Goal: Find specific page/section: Find specific page/section

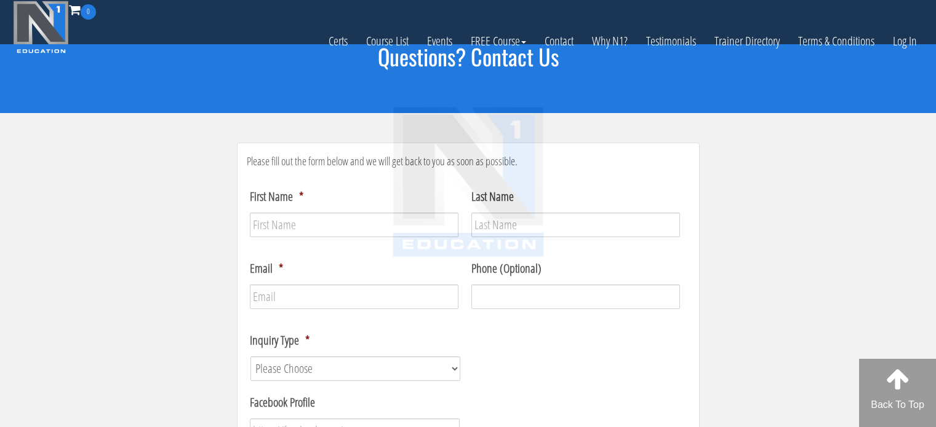
scroll to position [808, 0]
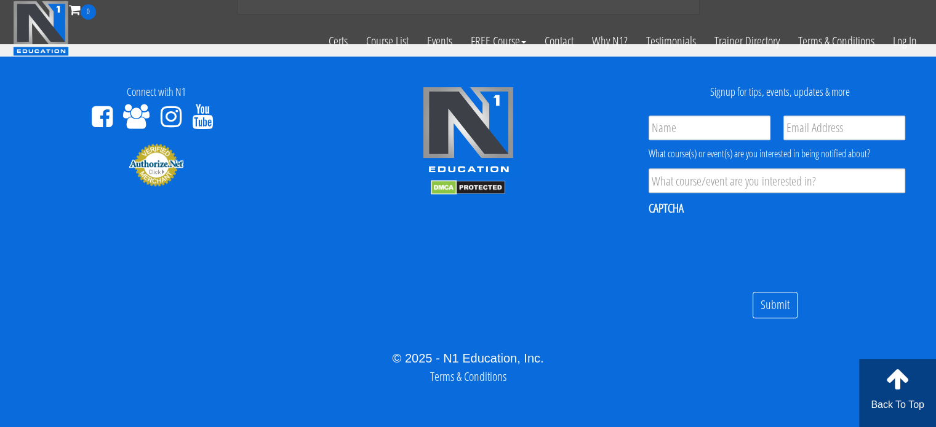
click at [308, 174] on div "Connect with N1" at bounding box center [156, 142] width 312 height 113
click at [100, 112] on icon at bounding box center [102, 117] width 21 height 25
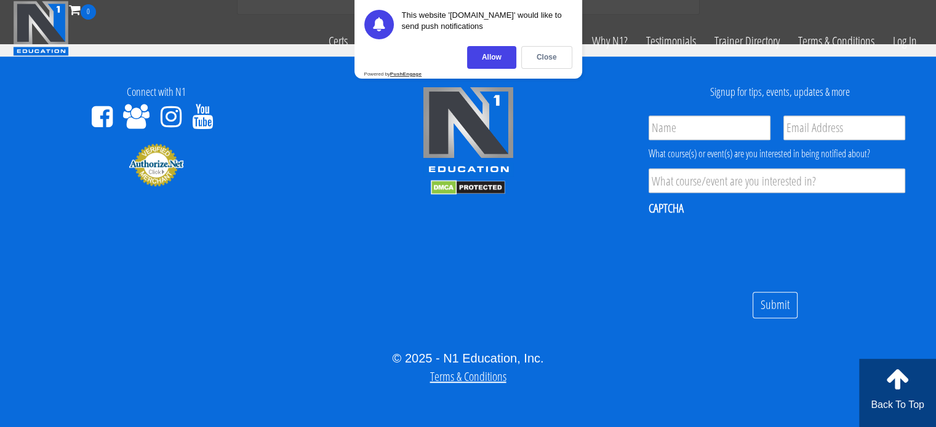
click at [477, 370] on link "Terms & Conditions" at bounding box center [468, 376] width 76 height 17
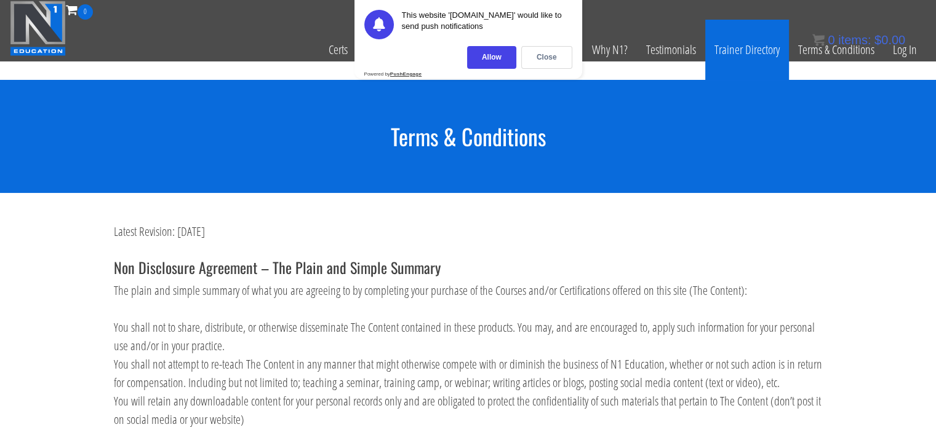
click at [736, 54] on link "Trainer Directory" at bounding box center [747, 50] width 84 height 60
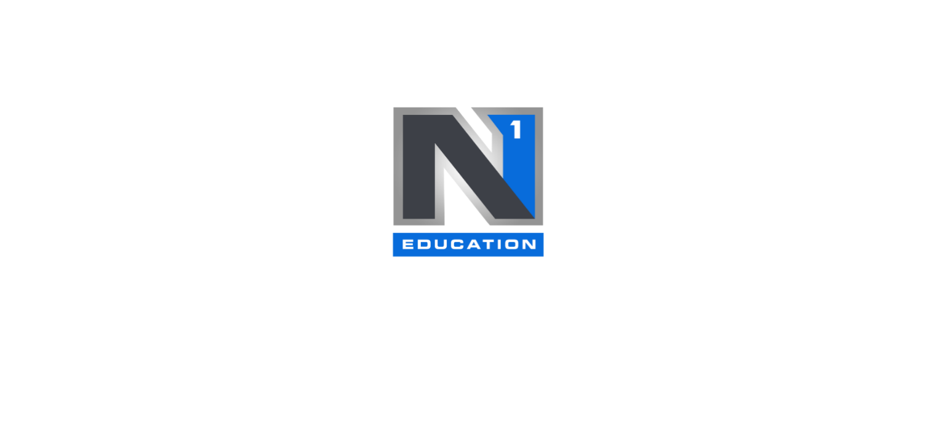
select select
